Goal: Information Seeking & Learning: Find specific page/section

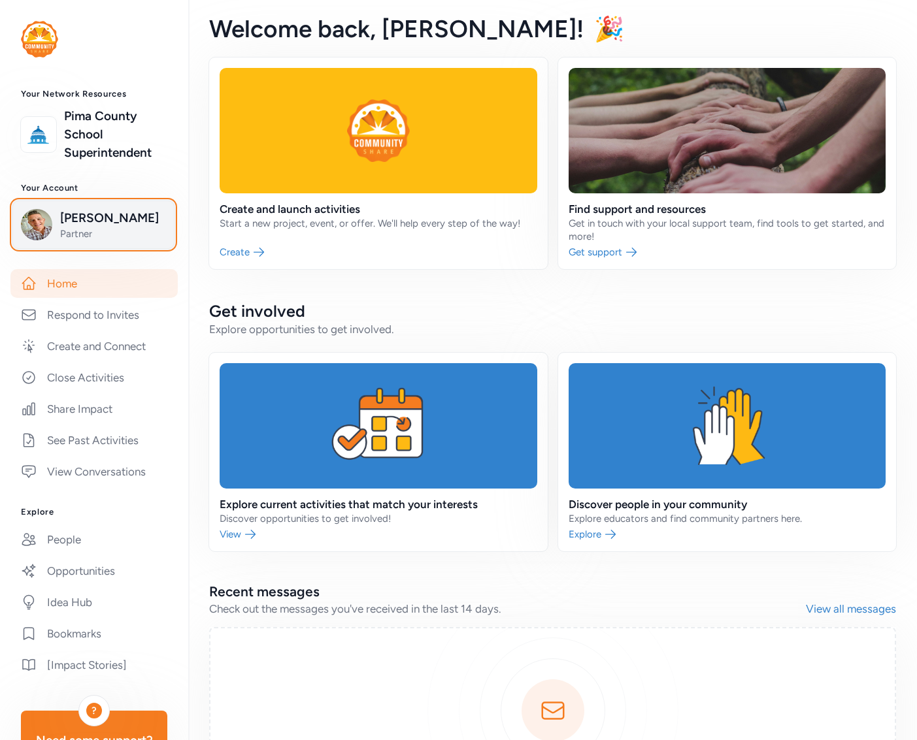
click at [110, 223] on span "[PERSON_NAME]" at bounding box center [113, 218] width 106 height 18
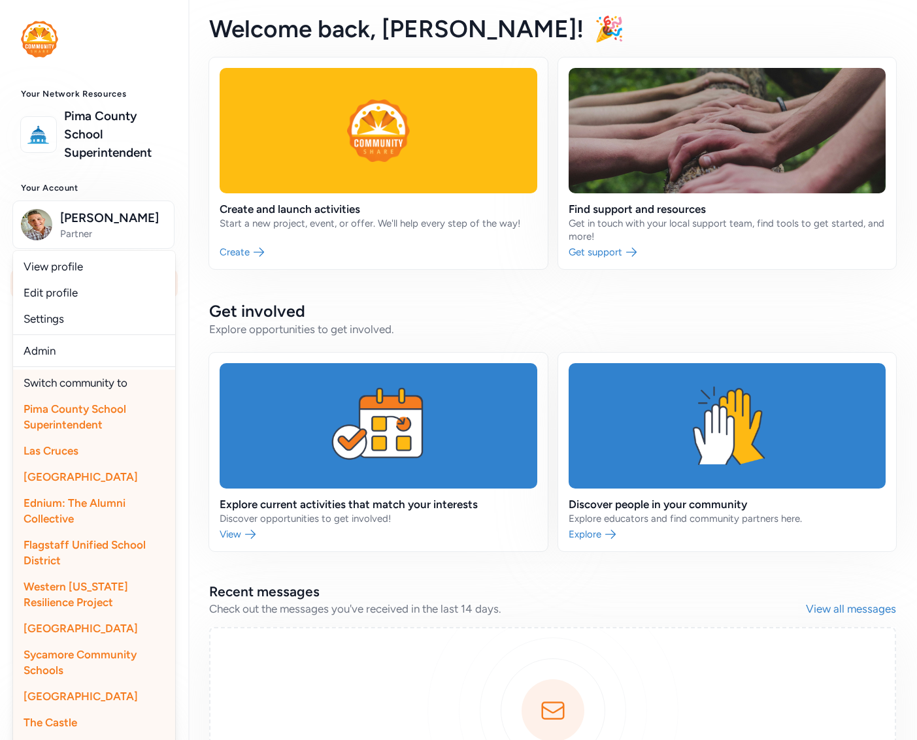
click at [127, 191] on h3 "Your Account" at bounding box center [94, 188] width 146 height 10
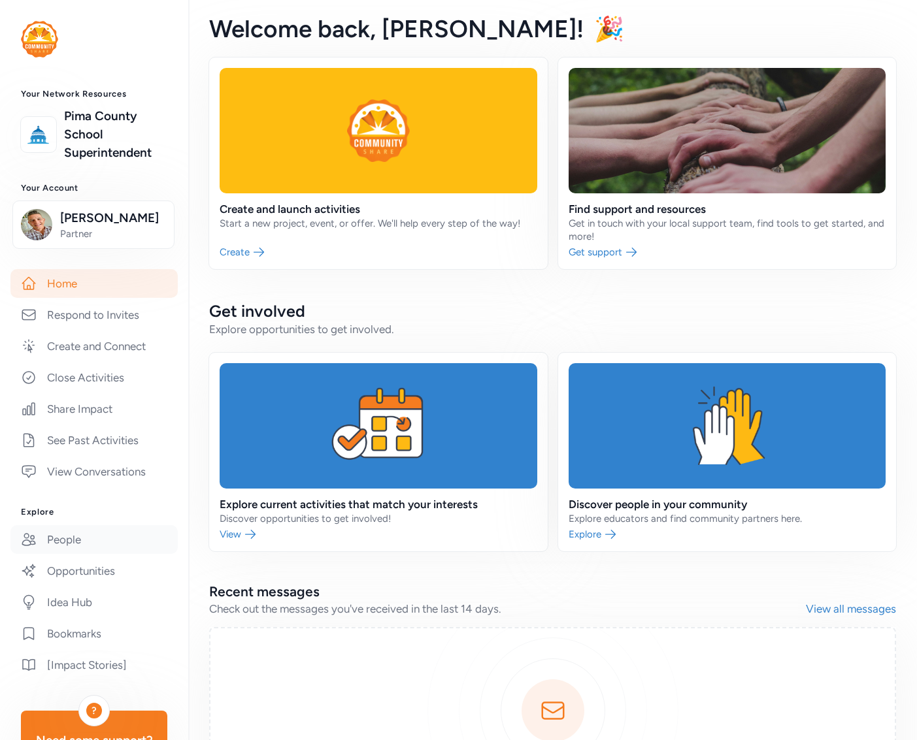
click at [87, 537] on link "People" at bounding box center [93, 539] width 167 height 29
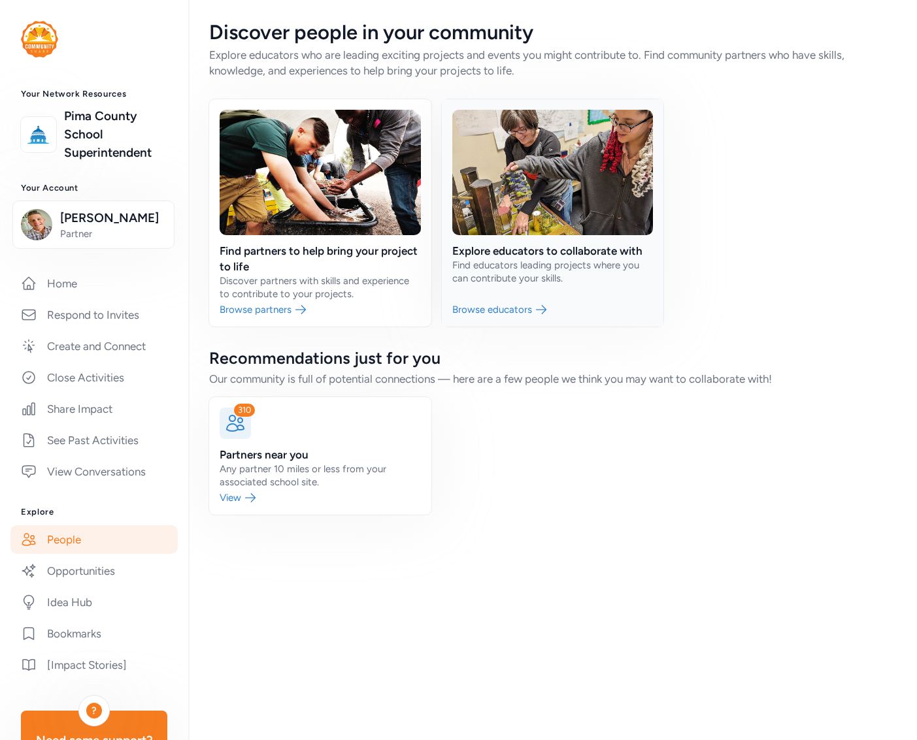
click at [535, 263] on link at bounding box center [553, 212] width 222 height 227
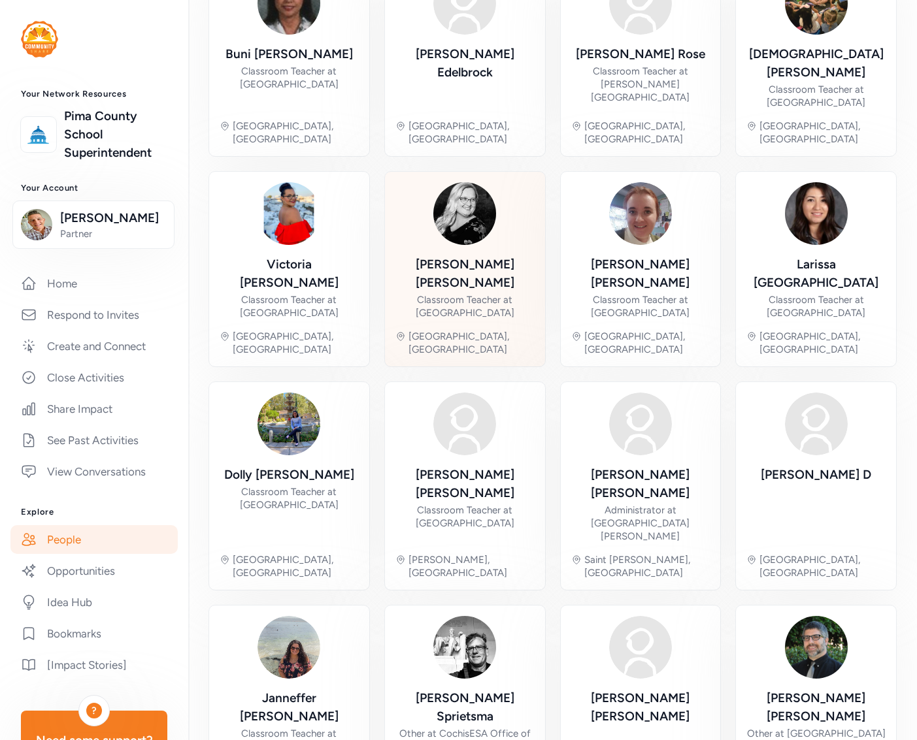
scroll to position [184, 0]
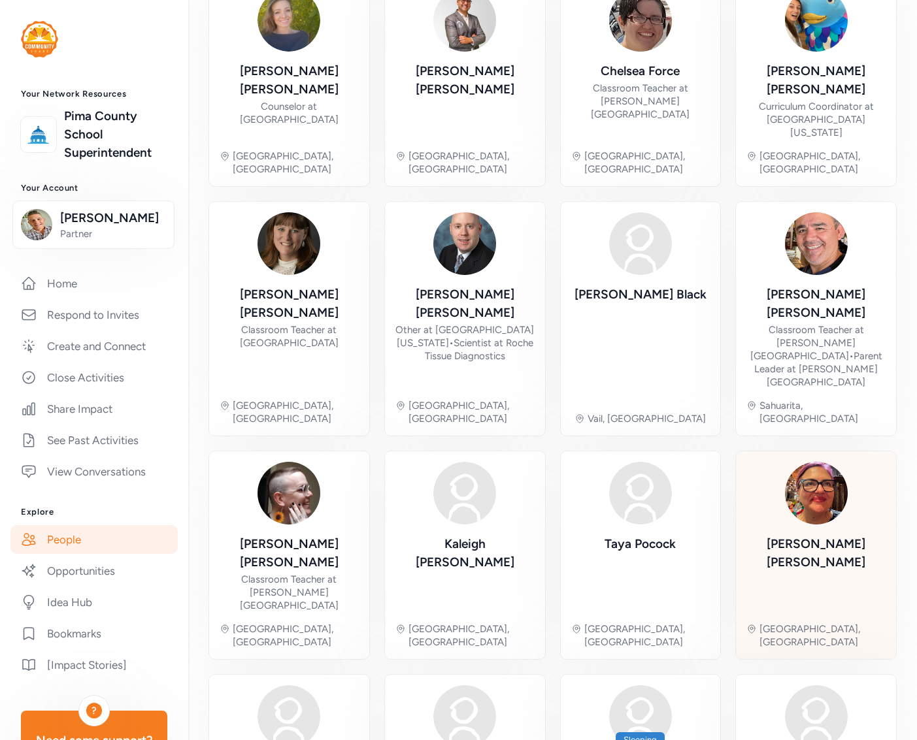
scroll to position [197, 0]
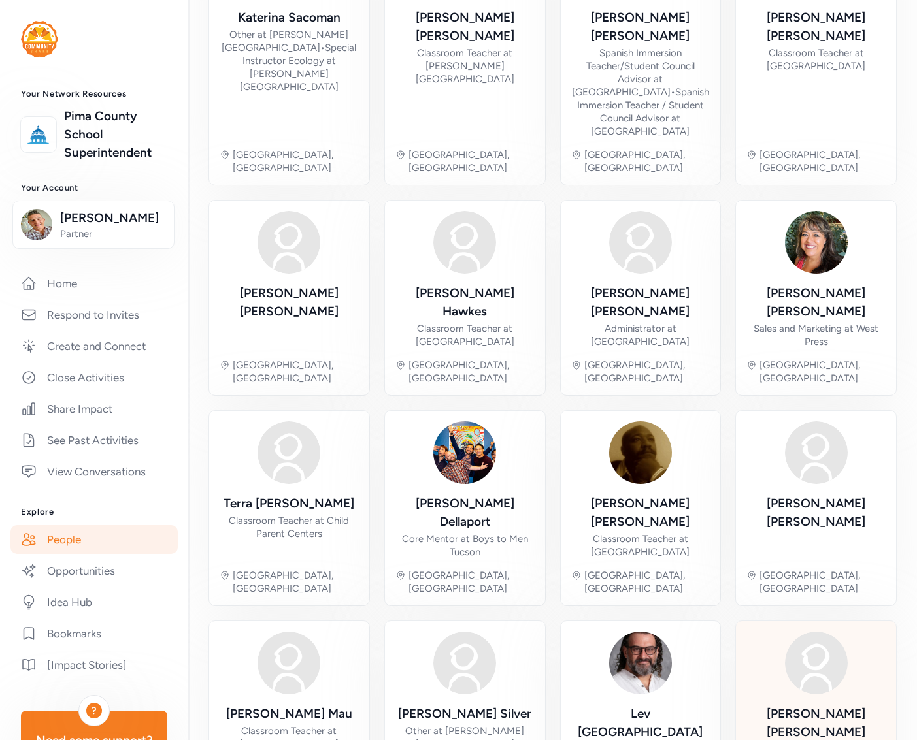
scroll to position [223, 0]
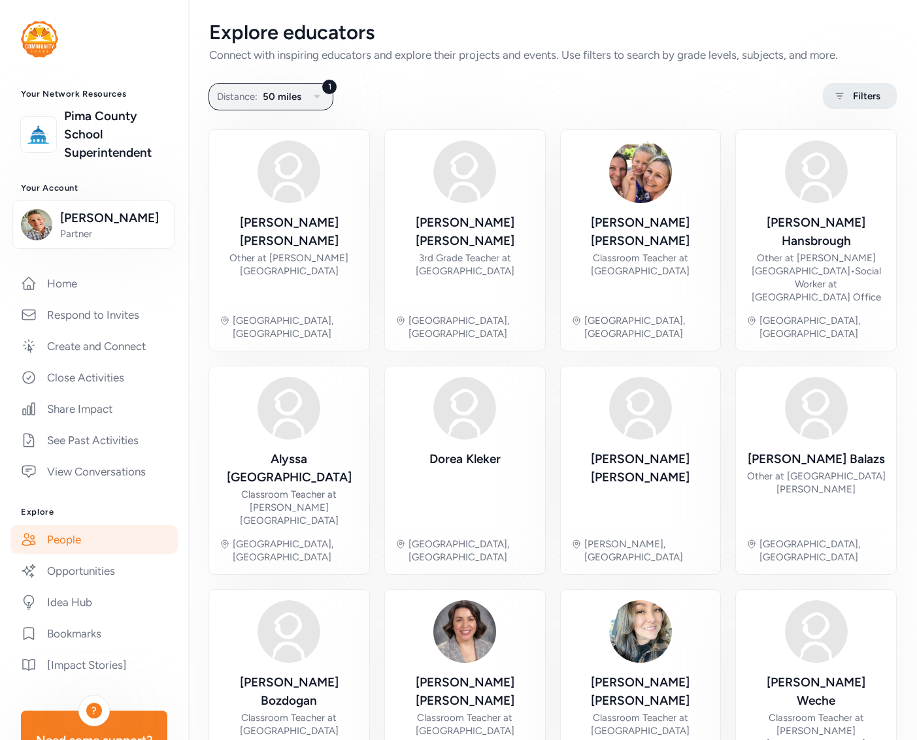
click at [865, 98] on span "Filters" at bounding box center [866, 96] width 27 height 16
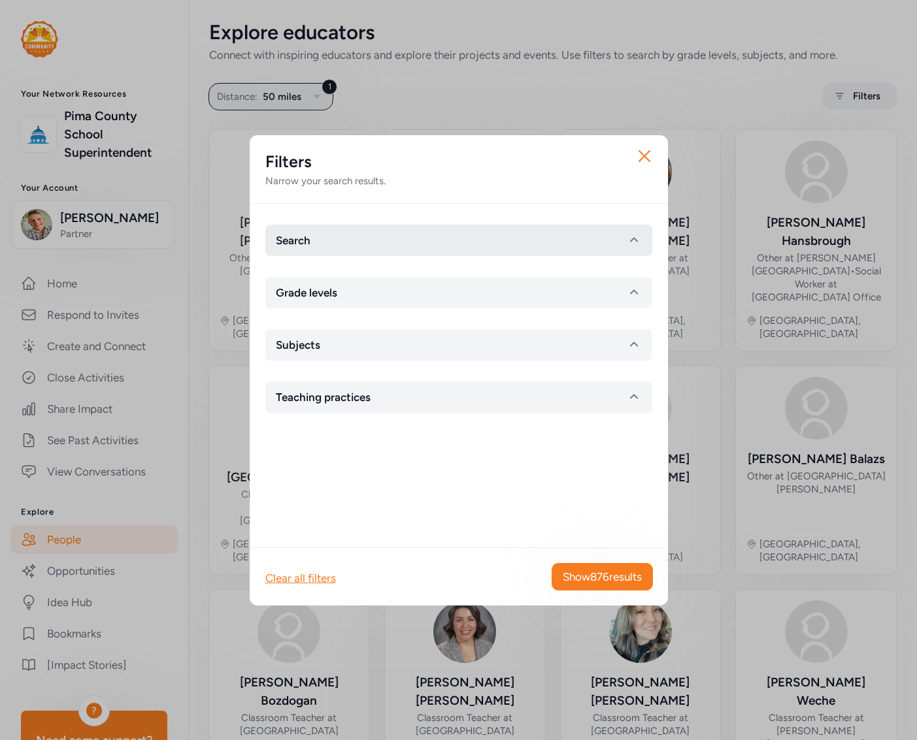
click at [453, 236] on button "Search" at bounding box center [458, 240] width 387 height 31
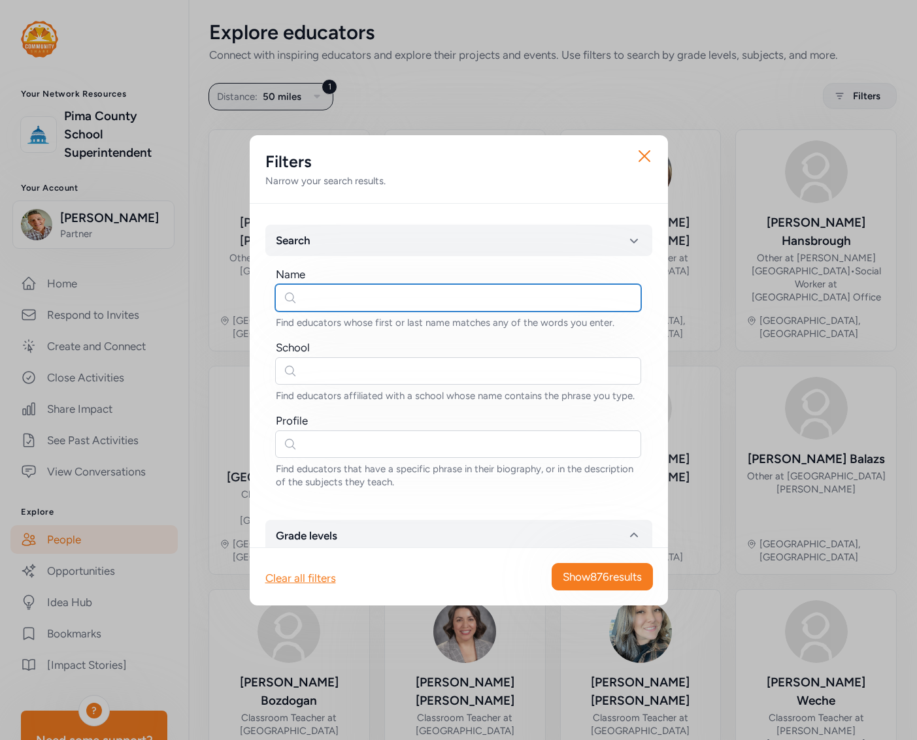
click at [365, 289] on input "text" at bounding box center [458, 297] width 366 height 27
type input "[PERSON_NAME]"
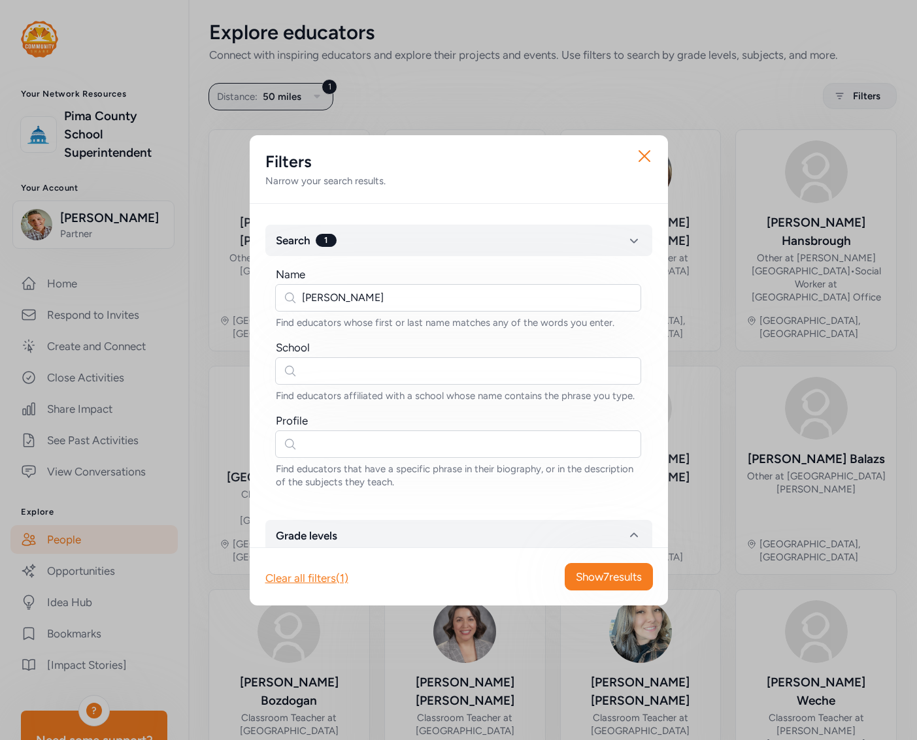
click at [584, 593] on div "Clear all filters (1) Show 7 results" at bounding box center [459, 577] width 418 height 58
click at [584, 580] on span "Show 7 results" at bounding box center [609, 577] width 66 height 16
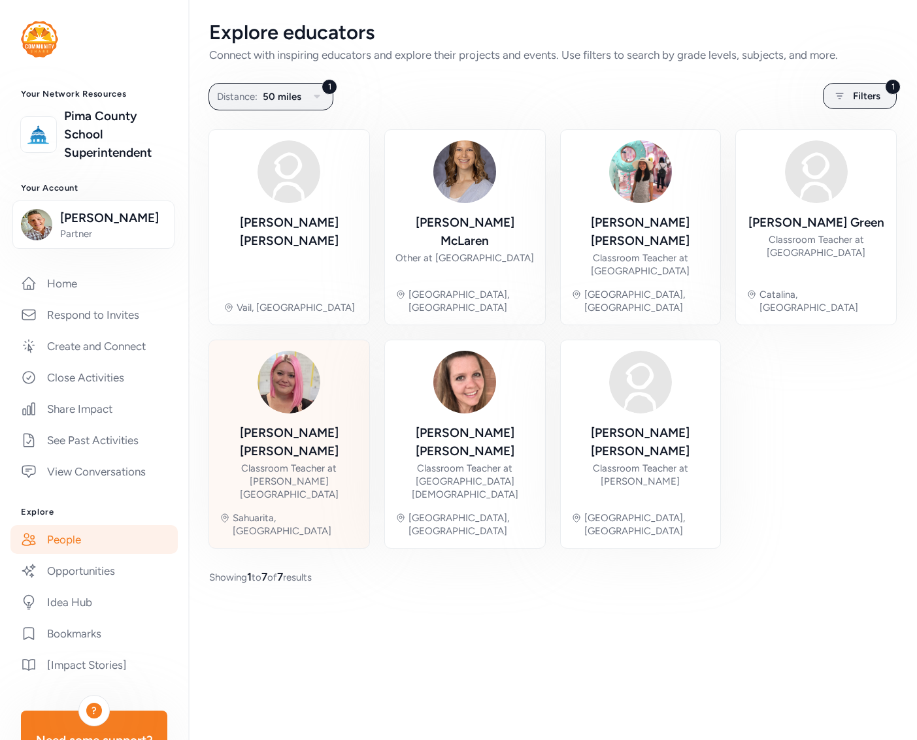
click at [310, 393] on div at bounding box center [288, 382] width 63 height 63
